Goal: Information Seeking & Learning: Learn about a topic

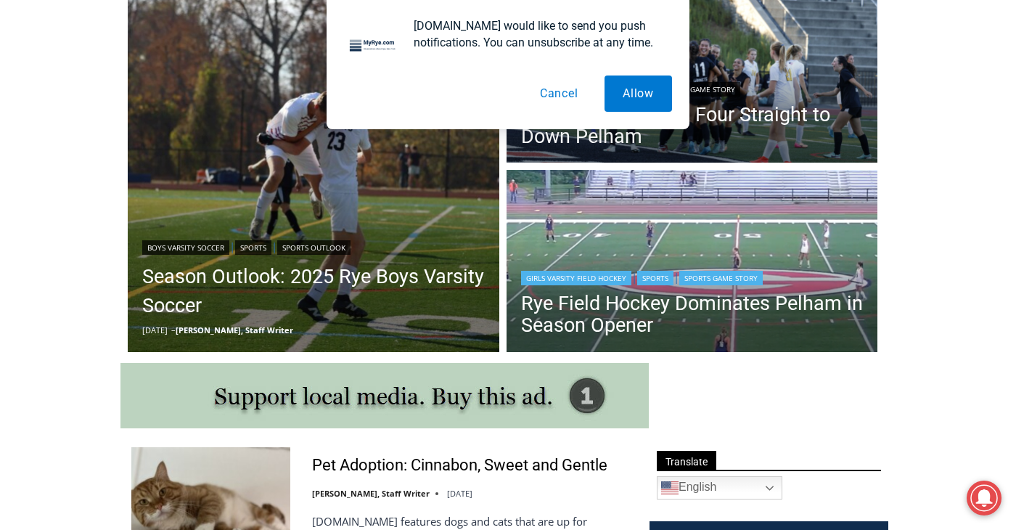
scroll to position [436, 0]
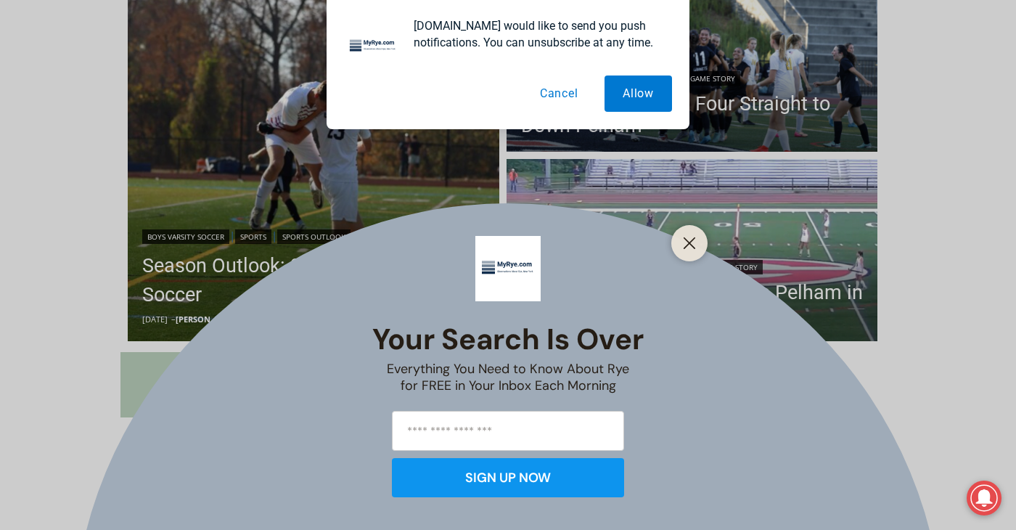
click at [380, 259] on div "Your Search is Over Everything You Need to Know About Rye for FREE in Your Inbo…" at bounding box center [508, 265] width 1016 height 530
click at [615, 82] on button "Allow" at bounding box center [639, 93] width 68 height 36
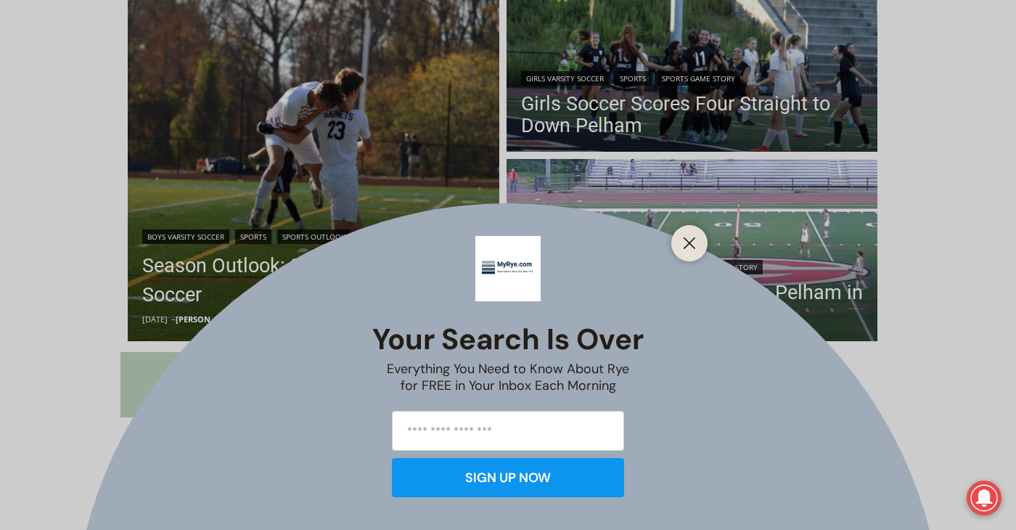
drag, startPoint x: 697, startPoint y: 255, endPoint x: 676, endPoint y: 254, distance: 21.1
click at [697, 255] on div at bounding box center [689, 243] width 36 height 36
click at [697, 242] on button "Close" at bounding box center [689, 243] width 20 height 20
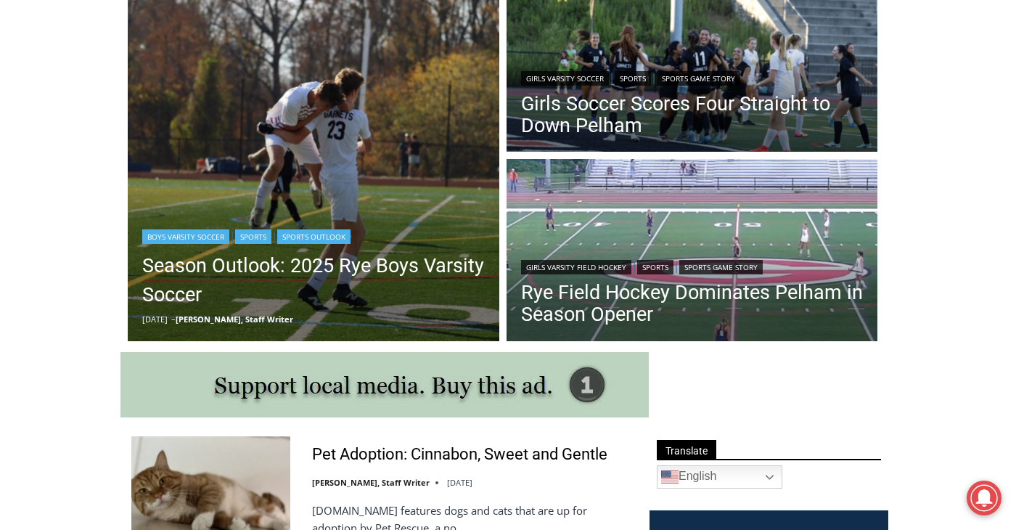
click at [243, 244] on div "Boys Varsity Soccer | Sports | Sports Outlook" at bounding box center [313, 234] width 343 height 17
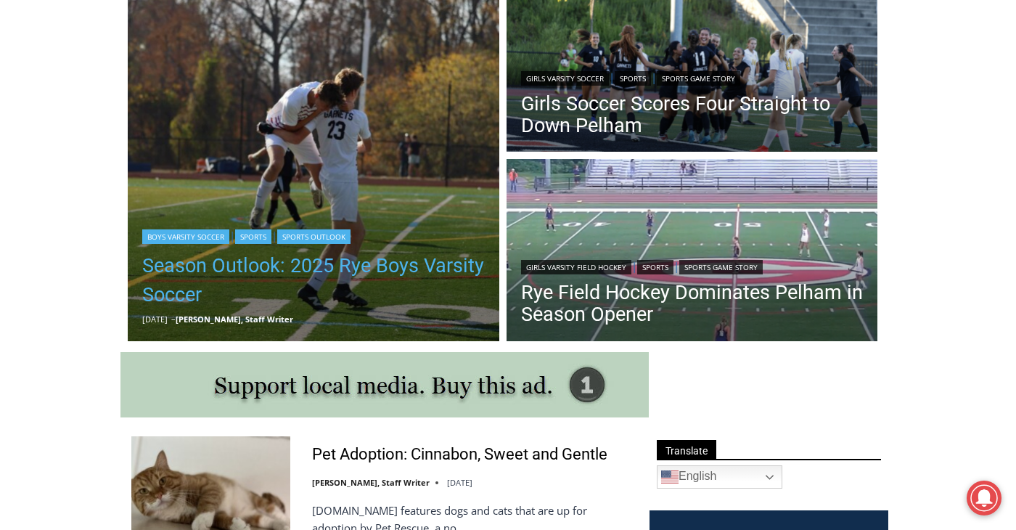
click at [251, 271] on link "Season Outlook: 2025 Rye Boys Varsity Soccer" at bounding box center [313, 280] width 343 height 58
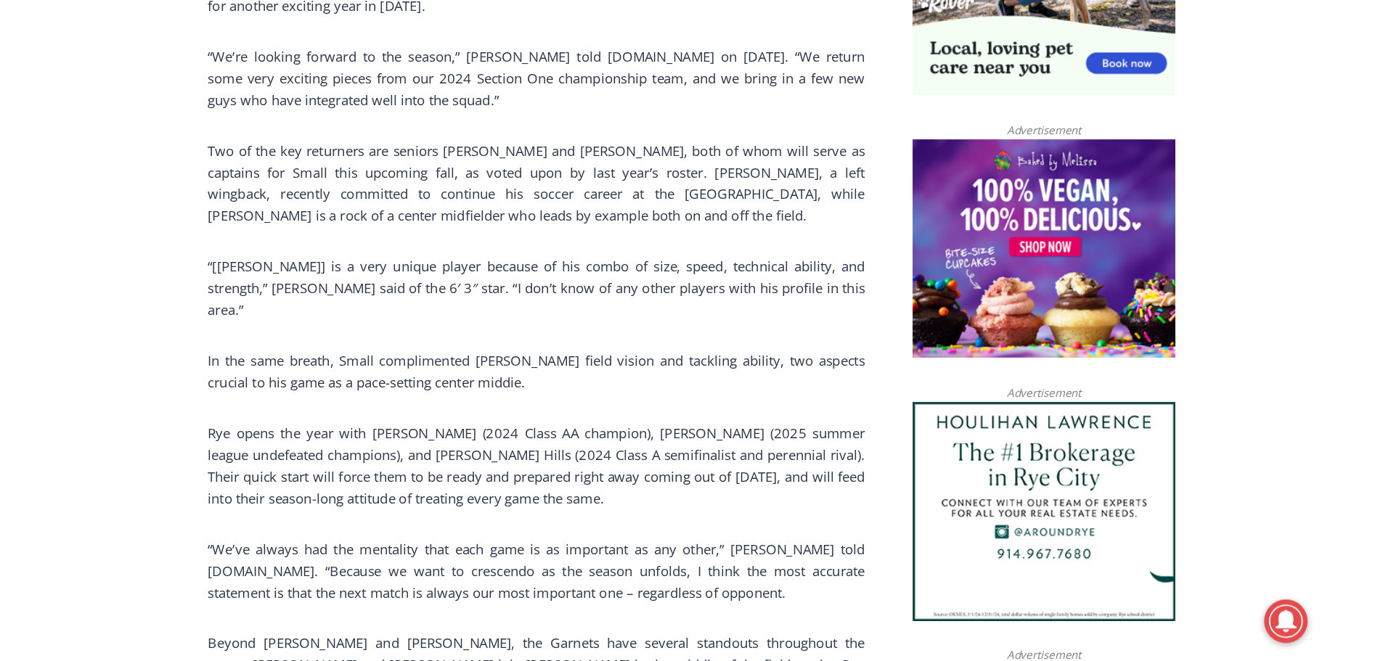
scroll to position [944, 0]
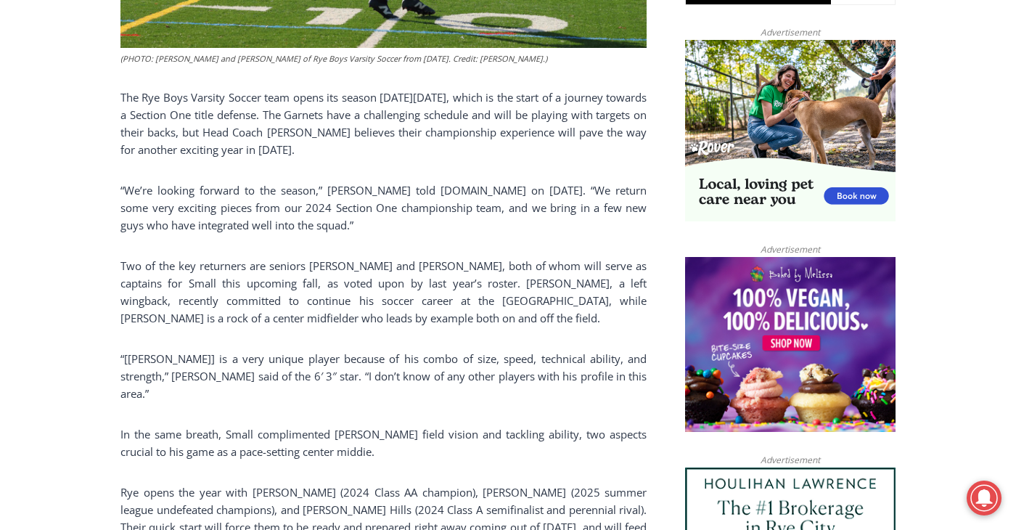
click at [359, 126] on p "The Rye Boys Varsity Soccer team opens its season [DATE][DATE], which is the st…" at bounding box center [383, 124] width 526 height 70
click at [382, 125] on p "The Rye Boys Varsity Soccer team opens its season [DATE][DATE], which is the st…" at bounding box center [383, 124] width 526 height 70
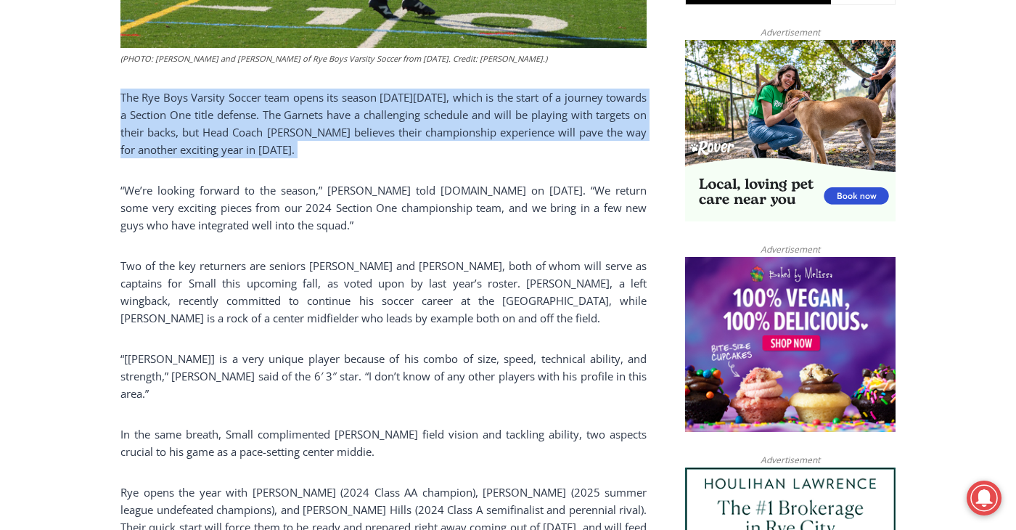
click at [382, 125] on p "The Rye Boys Varsity Soccer team opens its season [DATE][DATE], which is the st…" at bounding box center [383, 124] width 526 height 70
click at [292, 144] on p "The Rye Boys Varsity Soccer team opens its season [DATE][DATE], which is the st…" at bounding box center [383, 124] width 526 height 70
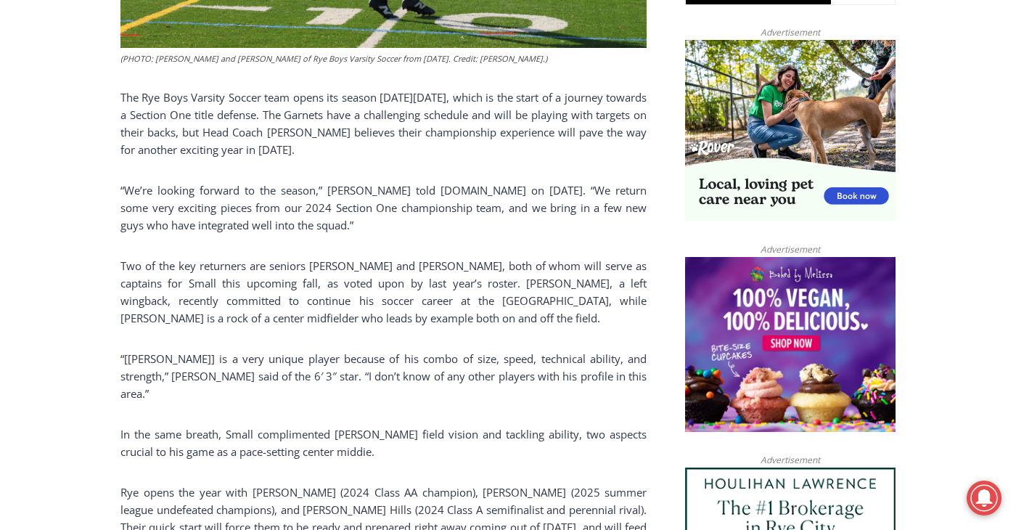
click at [256, 209] on p "“We’re looking forward to the season,” [PERSON_NAME] told [DOMAIN_NAME] on [DAT…" at bounding box center [383, 207] width 526 height 52
click at [255, 209] on p "“We’re looking forward to the season,” [PERSON_NAME] told [DOMAIN_NAME] on [DAT…" at bounding box center [383, 207] width 526 height 52
click at [253, 209] on p "“We’re looking forward to the season,” [PERSON_NAME] told [DOMAIN_NAME] on [DAT…" at bounding box center [383, 207] width 526 height 52
click at [265, 195] on p "“We’re looking forward to the season,” [PERSON_NAME] told [DOMAIN_NAME] on [DAT…" at bounding box center [383, 207] width 526 height 52
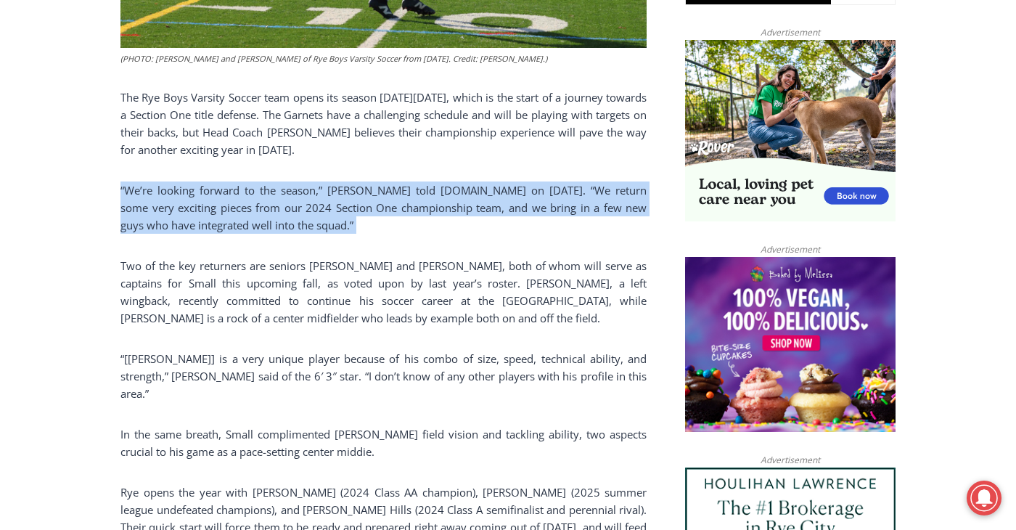
click at [265, 195] on p "“We’re looking forward to the season,” [PERSON_NAME] told [DOMAIN_NAME] on [DAT…" at bounding box center [383, 207] width 526 height 52
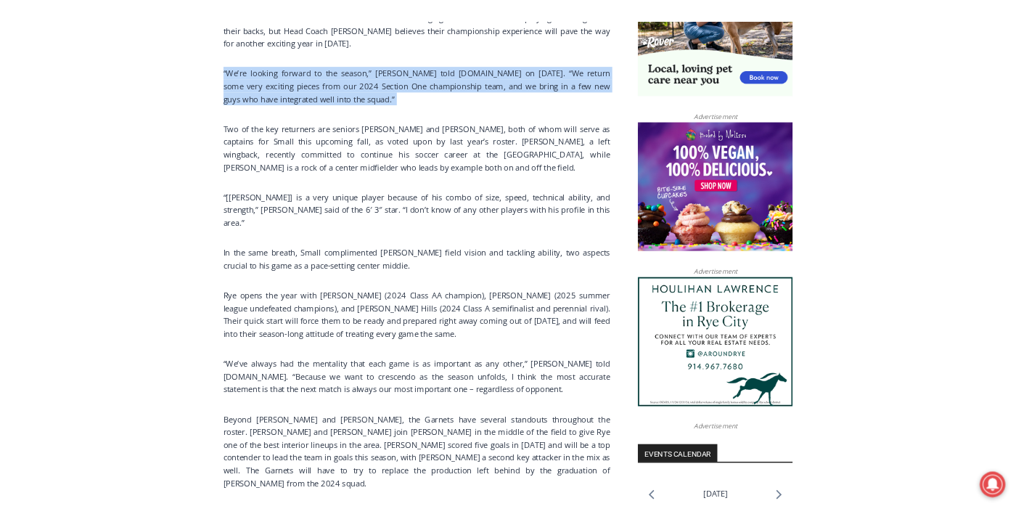
scroll to position [1161, 0]
